Goal: Transaction & Acquisition: Purchase product/service

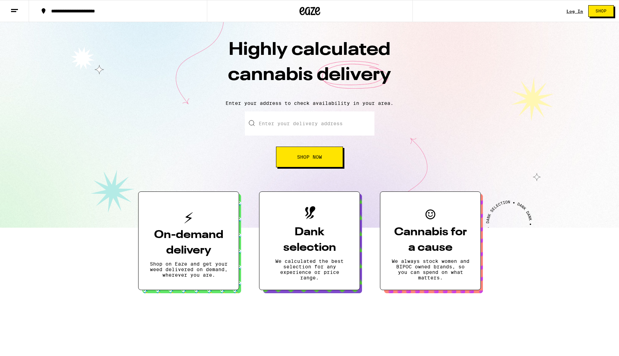
click at [576, 11] on link "Log In" at bounding box center [574, 11] width 17 height 4
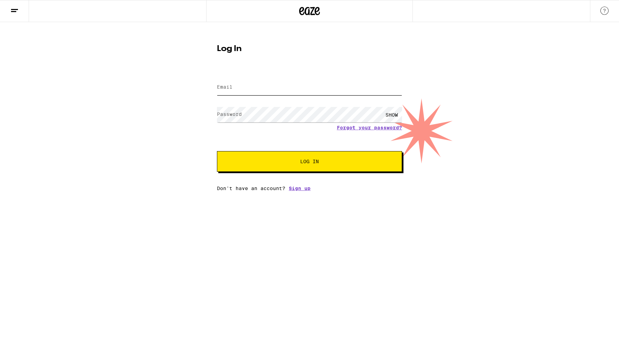
click at [285, 90] on input "Email" at bounding box center [309, 88] width 185 height 16
type input "[PERSON_NAME][EMAIL_ADDRESS][PERSON_NAME][DOMAIN_NAME]"
click at [217, 151] on button "Log In" at bounding box center [309, 161] width 185 height 21
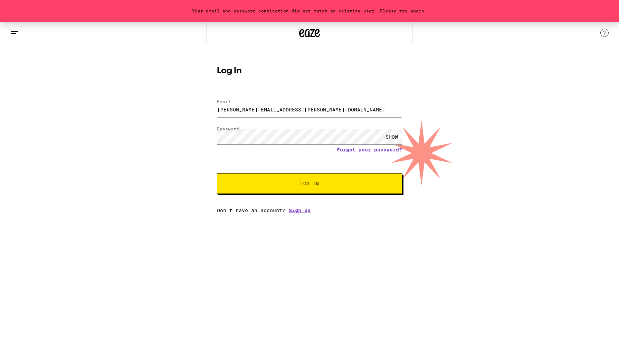
click at [181, 132] on div "Your email and password combination did not match an existing user. Please try …" at bounding box center [309, 117] width 619 height 191
click at [217, 173] on button "Log In" at bounding box center [309, 183] width 185 height 21
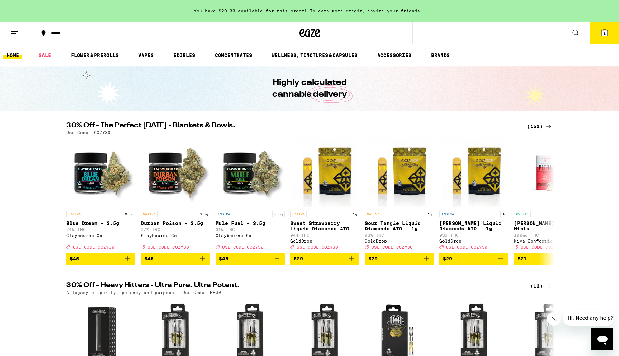
click at [609, 31] on button "1" at bounding box center [604, 32] width 29 height 21
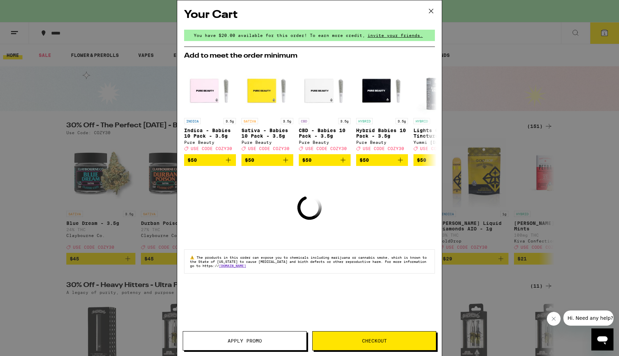
click at [434, 10] on icon at bounding box center [431, 11] width 10 height 10
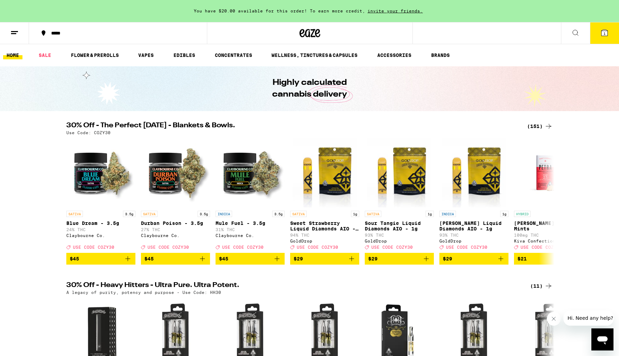
click at [577, 27] on button at bounding box center [575, 33] width 29 height 22
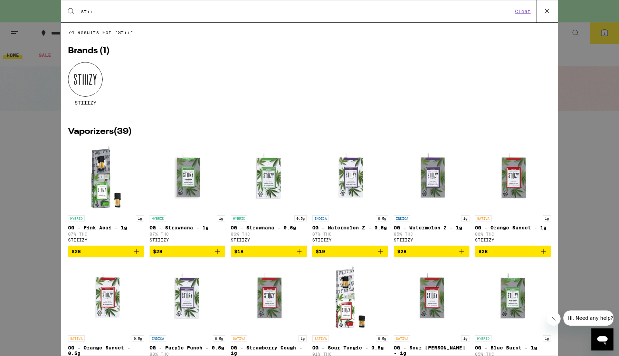
type input "stii"
click at [89, 85] on div at bounding box center [85, 79] width 35 height 35
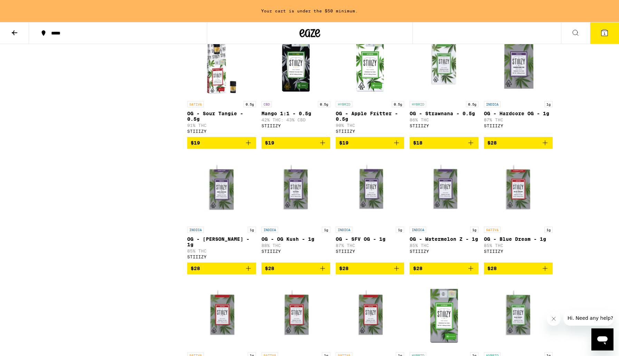
scroll to position [719, 0]
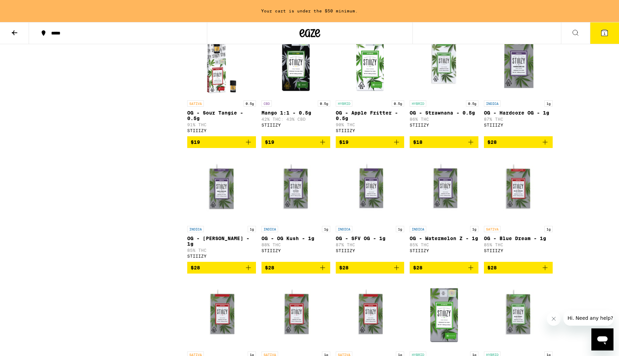
click at [468, 272] on icon "Add to bag" at bounding box center [471, 268] width 8 height 8
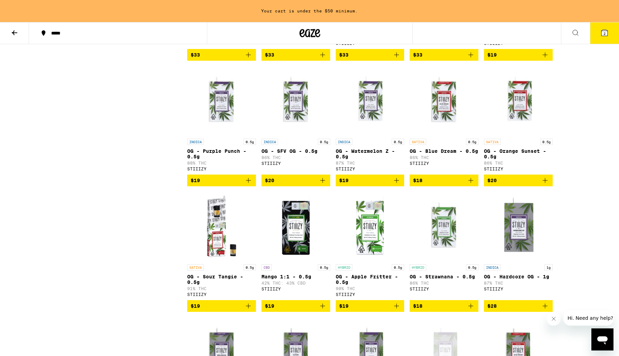
scroll to position [554, 0]
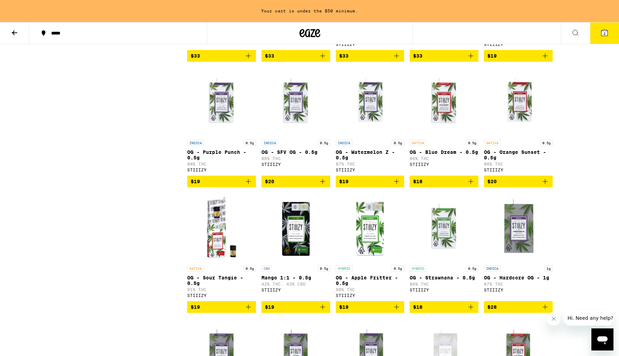
click at [470, 186] on icon "Add to bag" at bounding box center [471, 181] width 8 height 8
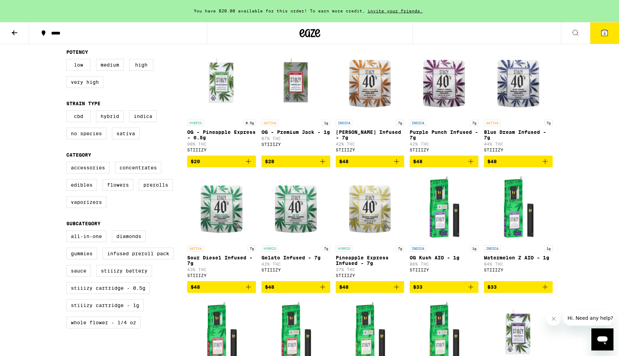
scroll to position [0, 0]
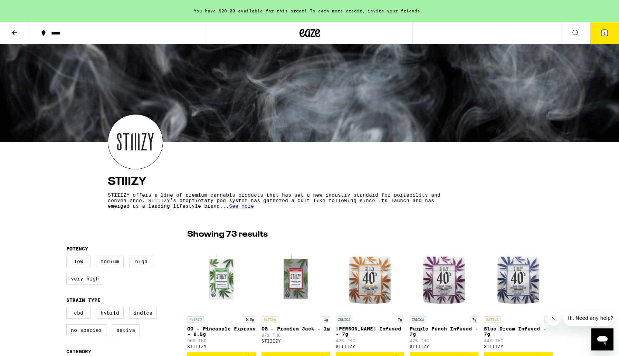
click at [76, 29] on button "*****" at bounding box center [118, 33] width 178 height 21
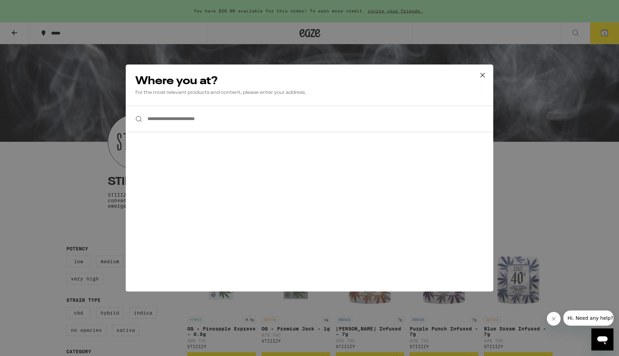
click at [164, 118] on input "**********" at bounding box center [309, 119] width 367 height 27
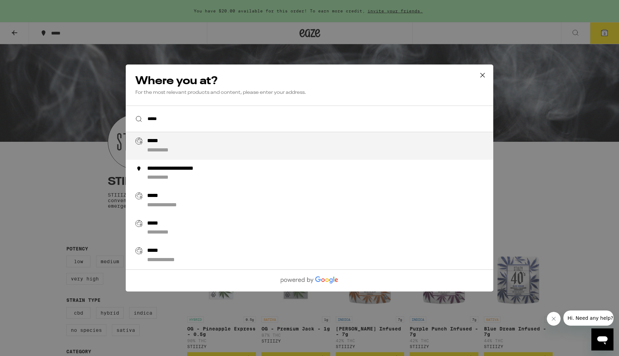
click at [184, 143] on div "**********" at bounding box center [323, 146] width 352 height 17
type input "**********"
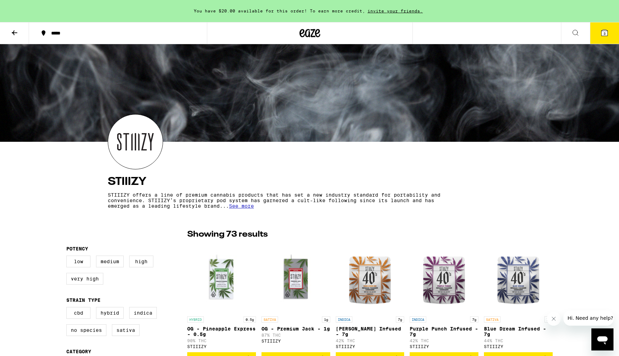
click at [10, 30] on button at bounding box center [14, 33] width 29 height 22
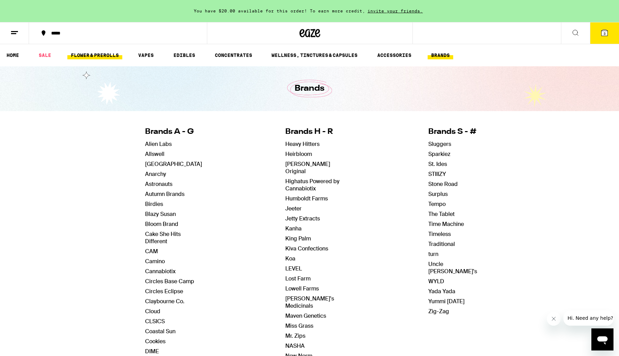
click at [95, 57] on link "FLOWER & PREROLLS" at bounding box center [94, 55] width 55 height 8
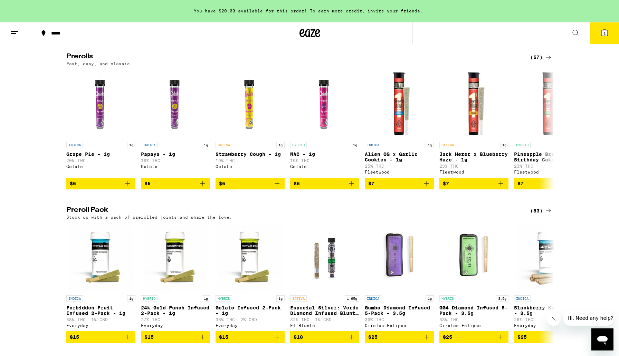
scroll to position [367, 0]
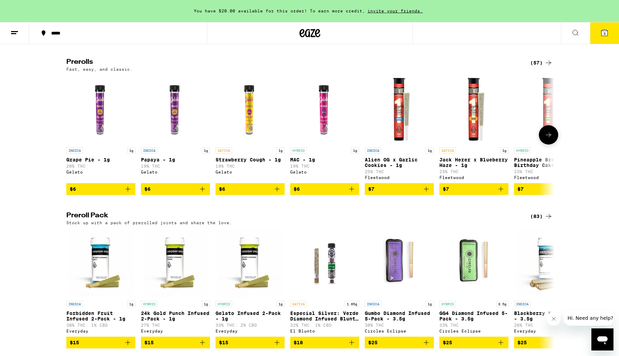
click at [546, 139] on icon at bounding box center [548, 135] width 8 height 8
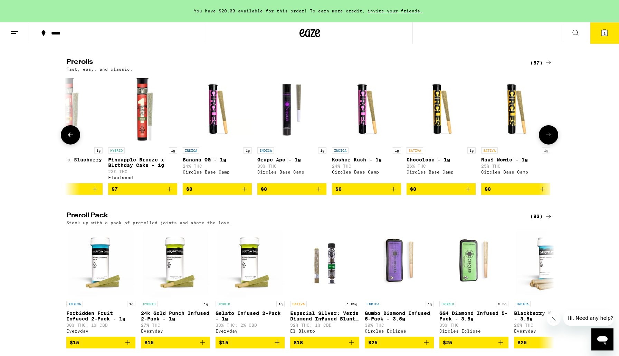
scroll to position [0, 411]
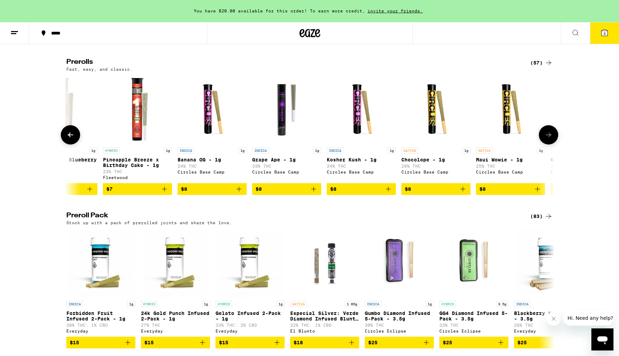
click at [316, 193] on icon "Add to bag" at bounding box center [313, 189] width 8 height 8
click at [165, 193] on icon "Add to bag" at bounding box center [164, 189] width 8 height 8
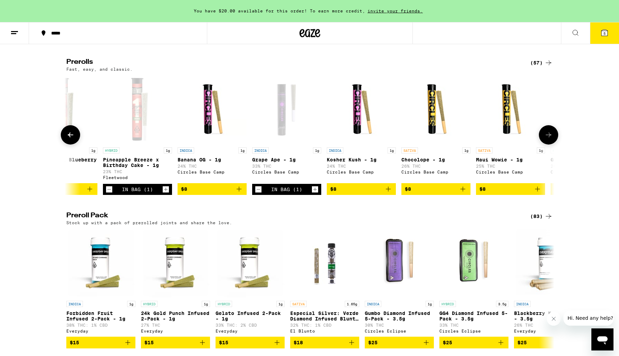
click at [549, 139] on icon at bounding box center [548, 135] width 8 height 8
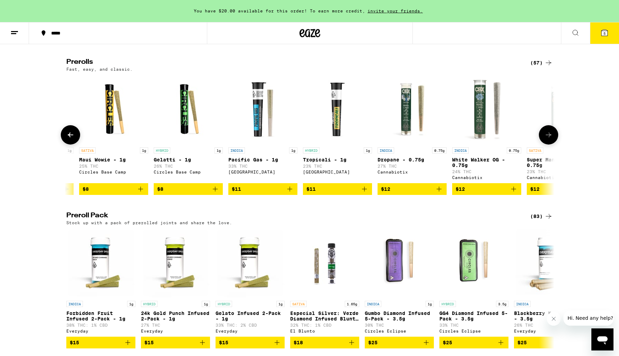
scroll to position [0, 822]
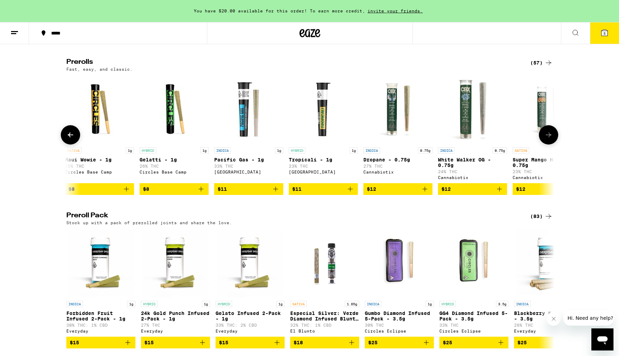
click at [549, 139] on icon at bounding box center [548, 135] width 8 height 8
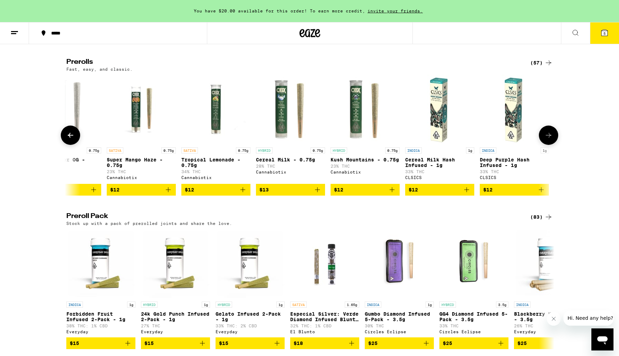
scroll to position [0, 1233]
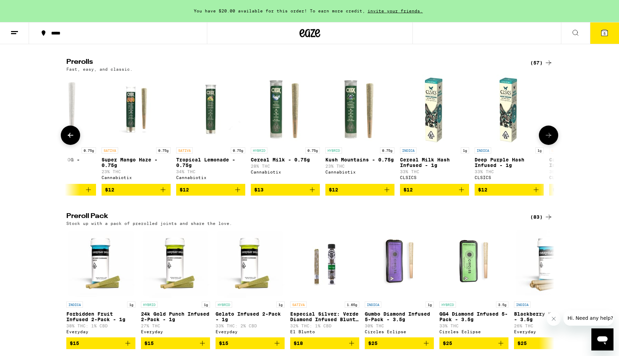
click at [549, 140] on icon at bounding box center [548, 135] width 8 height 8
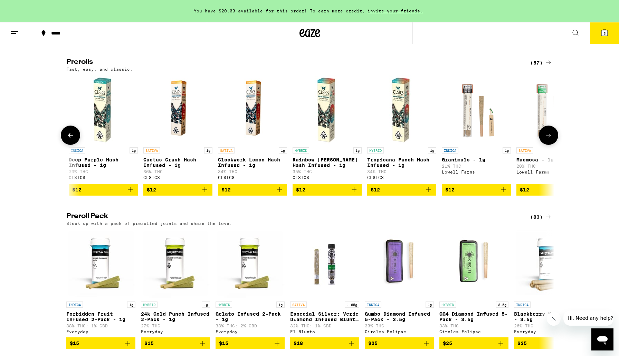
scroll to position [0, 1644]
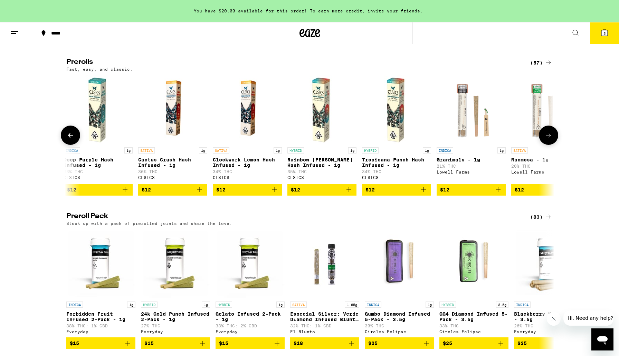
click at [549, 140] on icon at bounding box center [548, 135] width 8 height 8
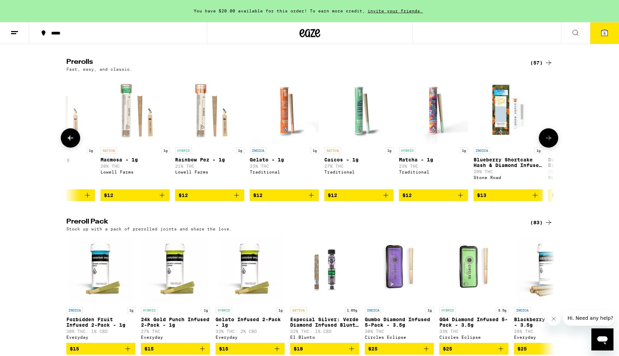
scroll to position [0, 2055]
click at [549, 142] on icon at bounding box center [548, 138] width 8 height 8
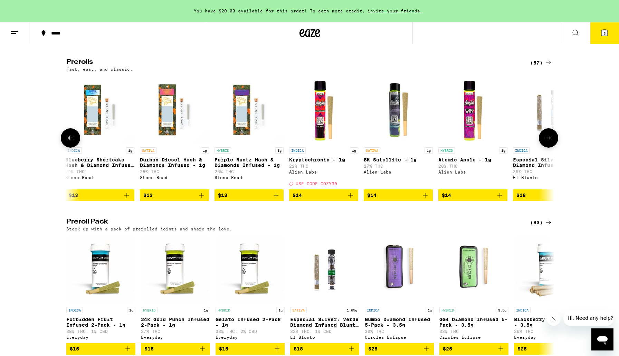
scroll to position [0, 2466]
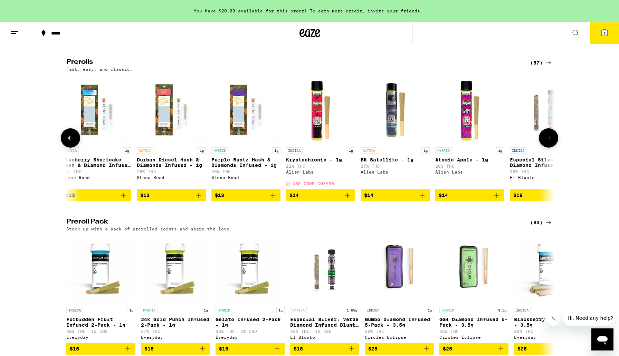
click at [200, 200] on icon "Add to bag" at bounding box center [198, 195] width 8 height 8
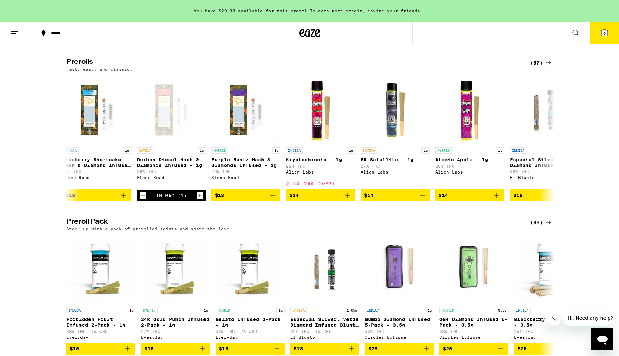
click at [603, 36] on icon at bounding box center [604, 33] width 6 height 6
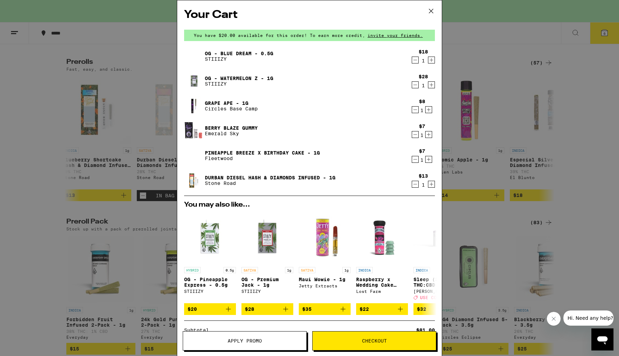
click at [349, 347] on button "Checkout" at bounding box center [374, 341] width 124 height 19
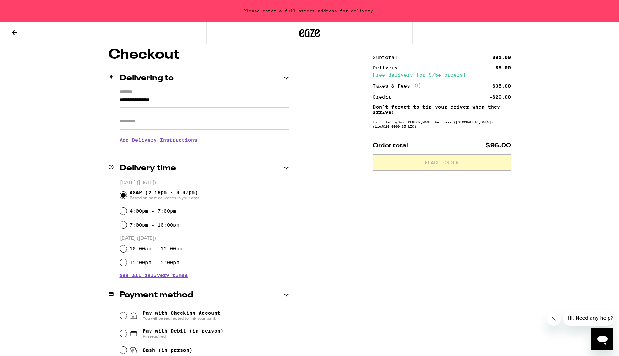
scroll to position [58, 0]
click at [164, 123] on input "Apt/Suite" at bounding box center [203, 121] width 169 height 17
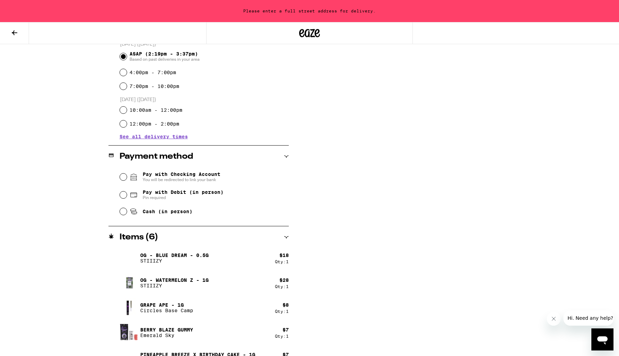
scroll to position [198, 0]
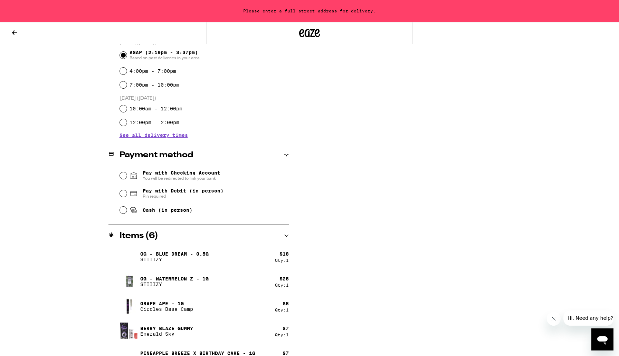
click at [182, 194] on span "Pay with Debit (in person)" at bounding box center [183, 191] width 81 height 6
click at [127, 195] on input "Pay with Debit (in person) Pin required" at bounding box center [123, 193] width 7 height 7
radio input "true"
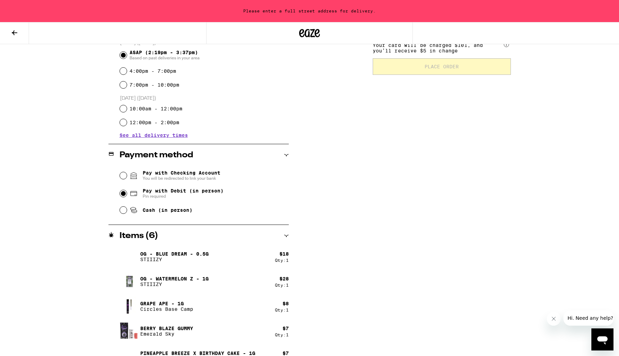
click at [185, 213] on span "Cash (in person)" at bounding box center [168, 211] width 50 height 6
click at [127, 213] on input "Cash (in person)" at bounding box center [123, 210] width 7 height 7
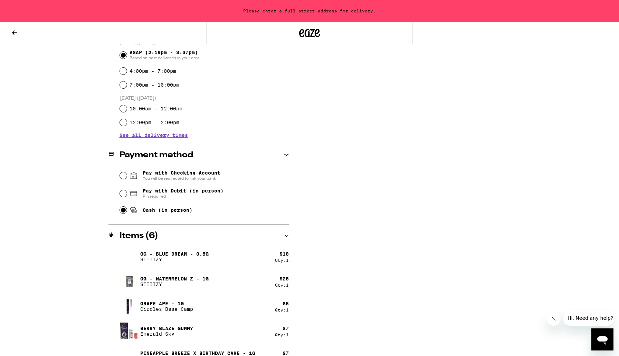
click at [204, 175] on span "Pay with Checking Account You will be redirected to link your bank" at bounding box center [182, 175] width 78 height 11
click at [127, 175] on input "Pay with Checking Account You will be redirected to link your bank" at bounding box center [123, 175] width 7 height 7
radio input "false"
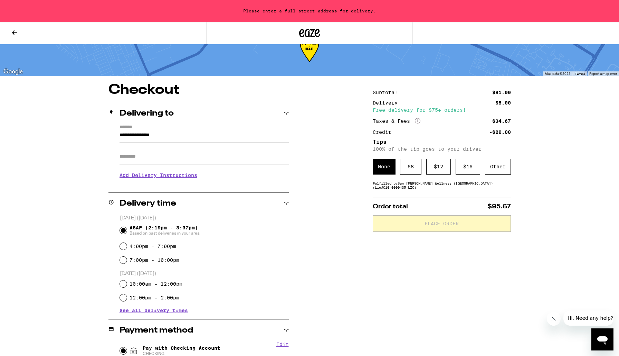
scroll to position [0, 0]
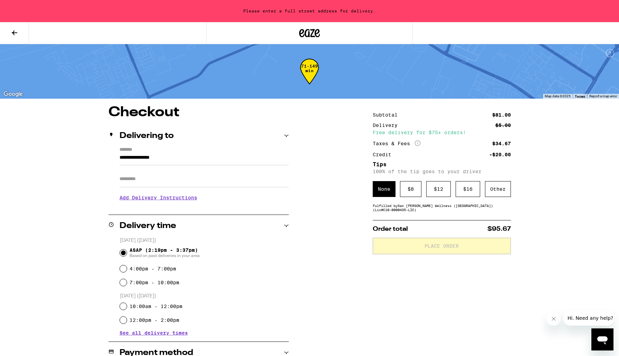
click at [169, 202] on h3 "Add Delivery Instructions" at bounding box center [203, 198] width 169 height 16
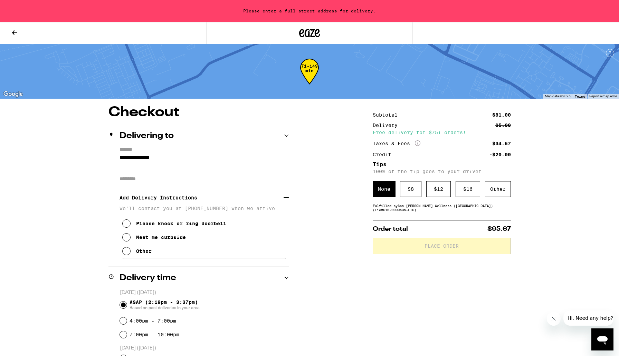
click at [143, 253] on div "Other" at bounding box center [144, 252] width 16 height 6
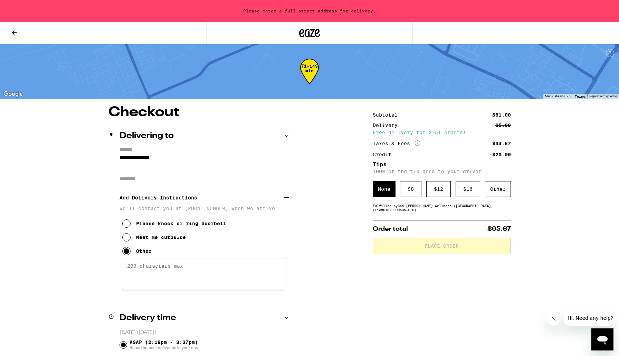
click at [147, 272] on textarea "Enter any other delivery instructions you want driver to know" at bounding box center [204, 274] width 164 height 32
type textarea "Do not come to my front door. Meet me at the corner of [GEOGRAPHIC_DATA]."
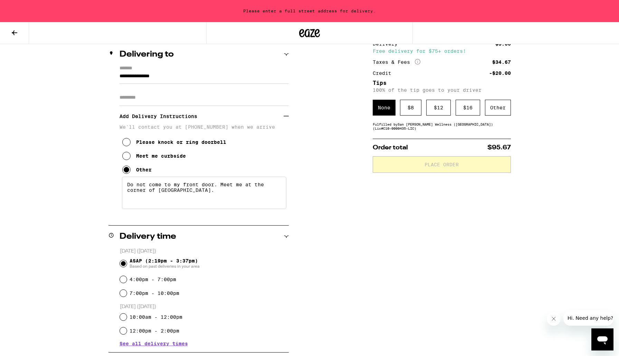
scroll to position [84, 0]
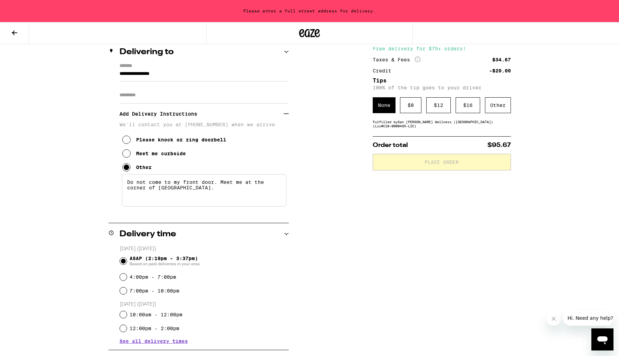
click at [119, 74] on div "**********" at bounding box center [198, 139] width 180 height 152
click at [120, 75] on input "**********" at bounding box center [203, 76] width 169 height 12
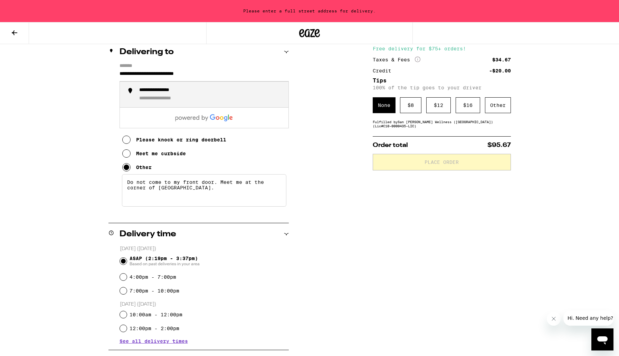
click at [144, 98] on div "**********" at bounding box center [167, 99] width 56 height 7
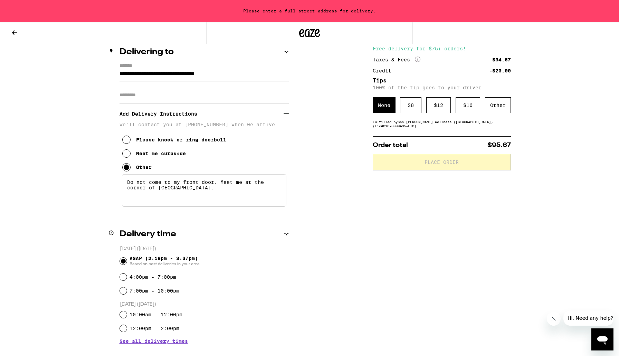
type input "**********"
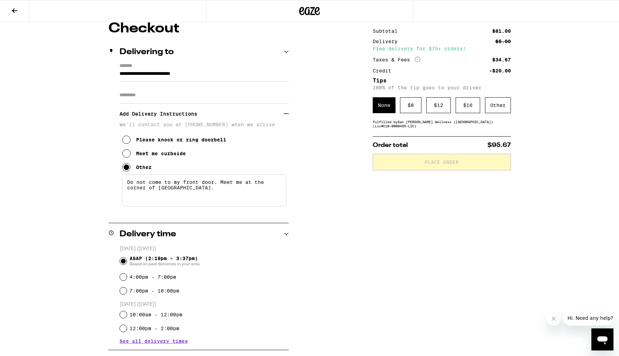
click at [78, 135] on div "**********" at bounding box center [309, 324] width 497 height 604
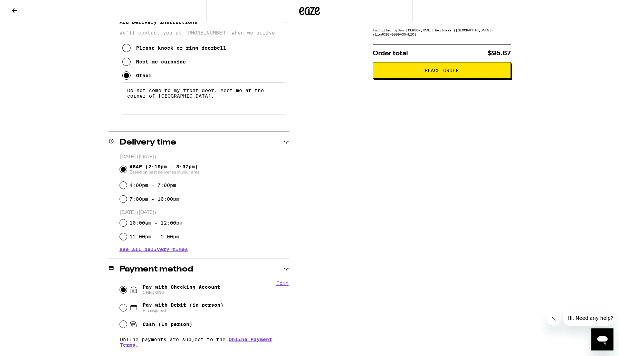
scroll to position [0, 0]
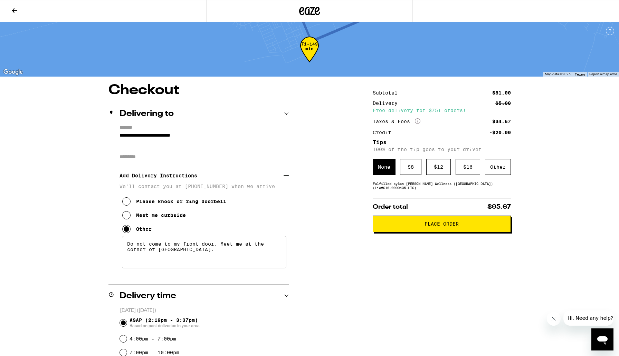
click at [455, 232] on button "Place Order" at bounding box center [442, 224] width 138 height 17
